Goal: Check status: Check status

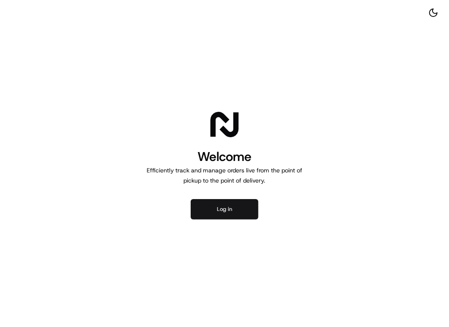
click at [243, 201] on button "Log in" at bounding box center [225, 209] width 68 height 20
